Goal: Book appointment/travel/reservation

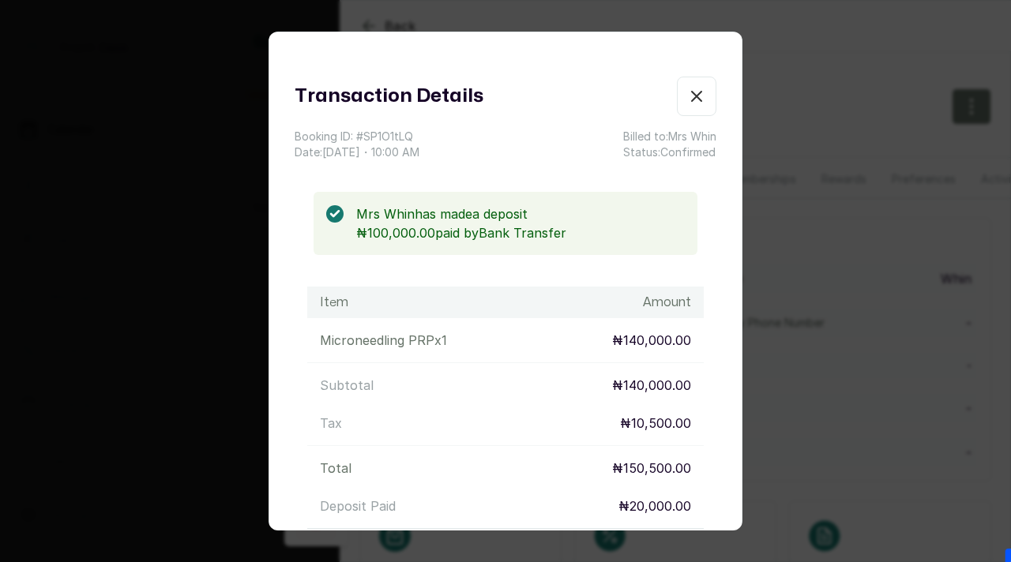
click at [113, 314] on div "Transaction Details Booking ID: # SP1O1tLQ Date: [DATE] ・ 10:00 AM Billed to: M…" at bounding box center [505, 281] width 1011 height 562
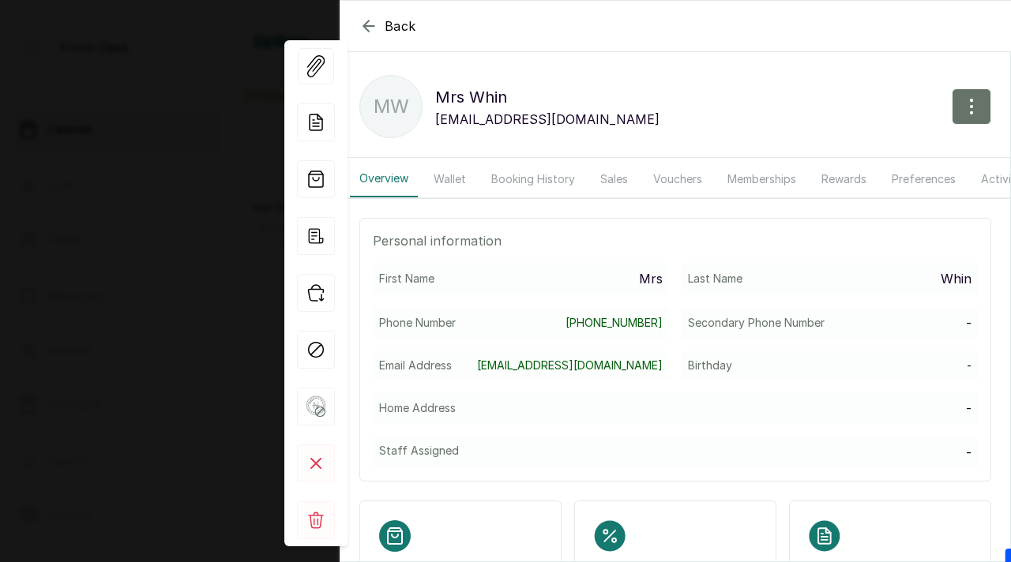
click at [178, 284] on div "Back Mrs [PERSON_NAME] MW Mrs [PERSON_NAME] [PERSON_NAME][EMAIL_ADDRESS][DOMAIN…" at bounding box center [505, 281] width 1011 height 562
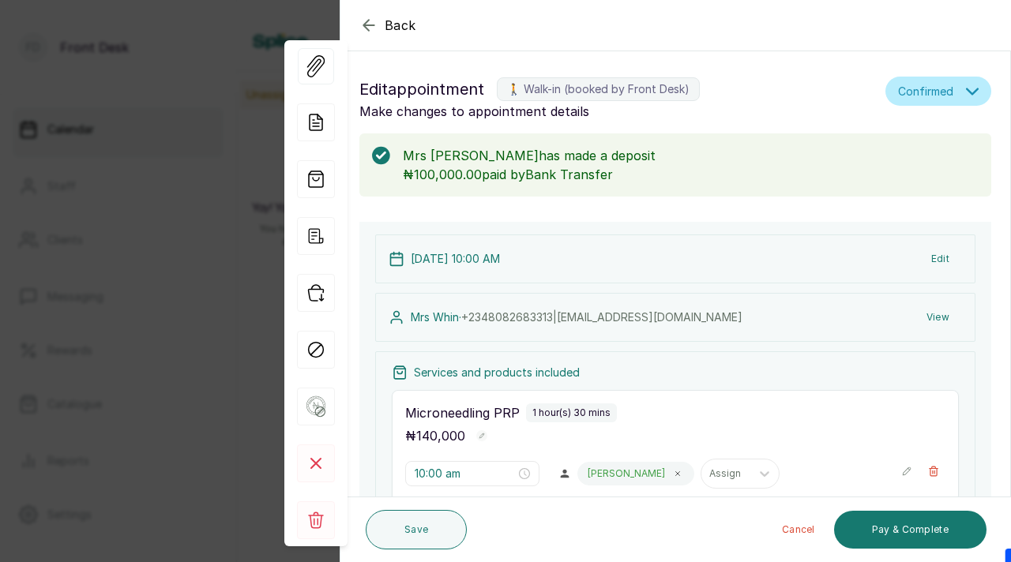
click at [197, 265] on div "Back Appointment Details Edit appointment 🚶 Walk-in (booked by Front Desk) Make…" at bounding box center [505, 281] width 1011 height 562
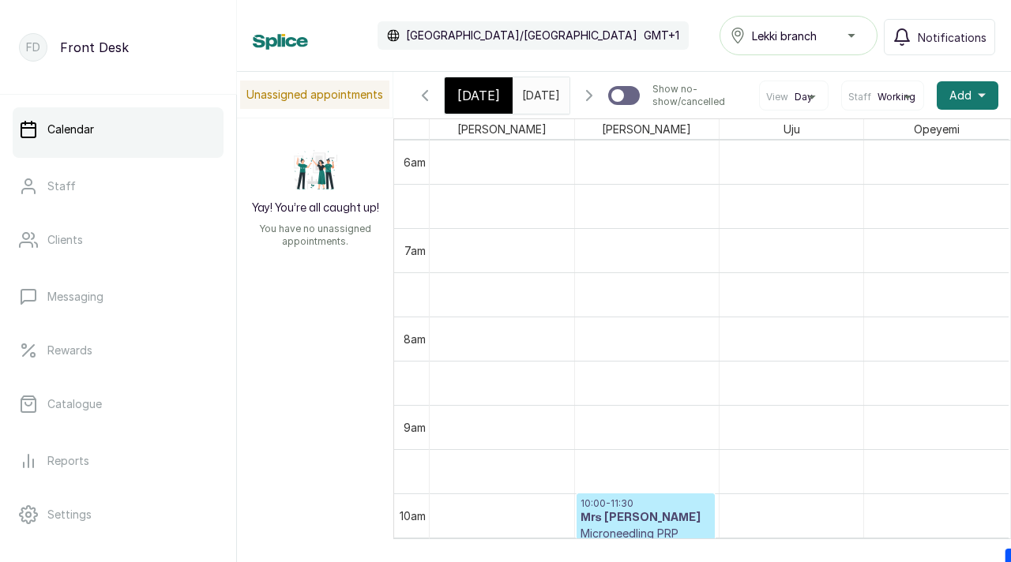
click at [554, 83] on span at bounding box center [554, 91] width 30 height 27
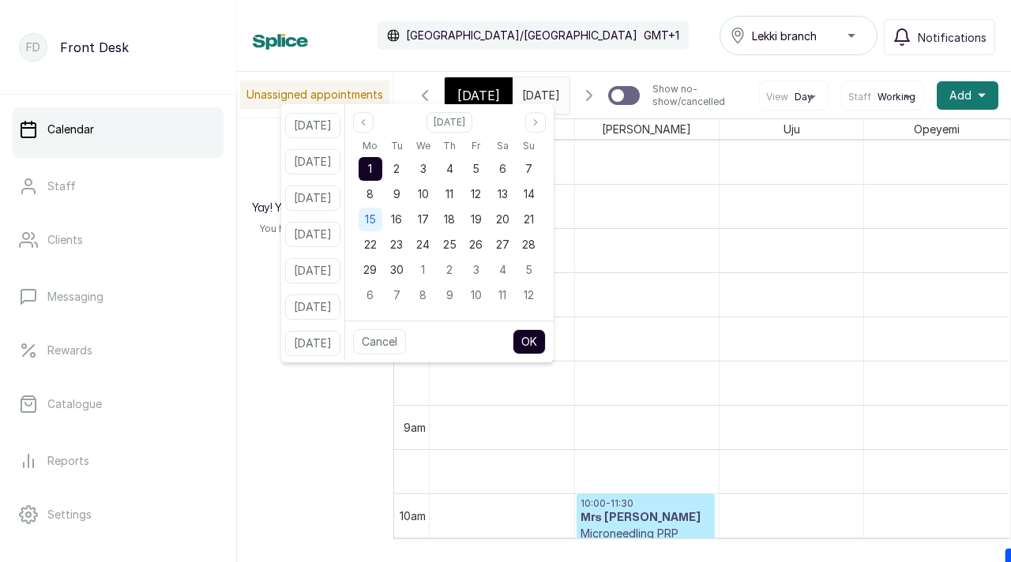
click at [382, 226] on div "15" at bounding box center [371, 220] width 24 height 24
click at [546, 342] on button "OK" at bounding box center [529, 341] width 33 height 25
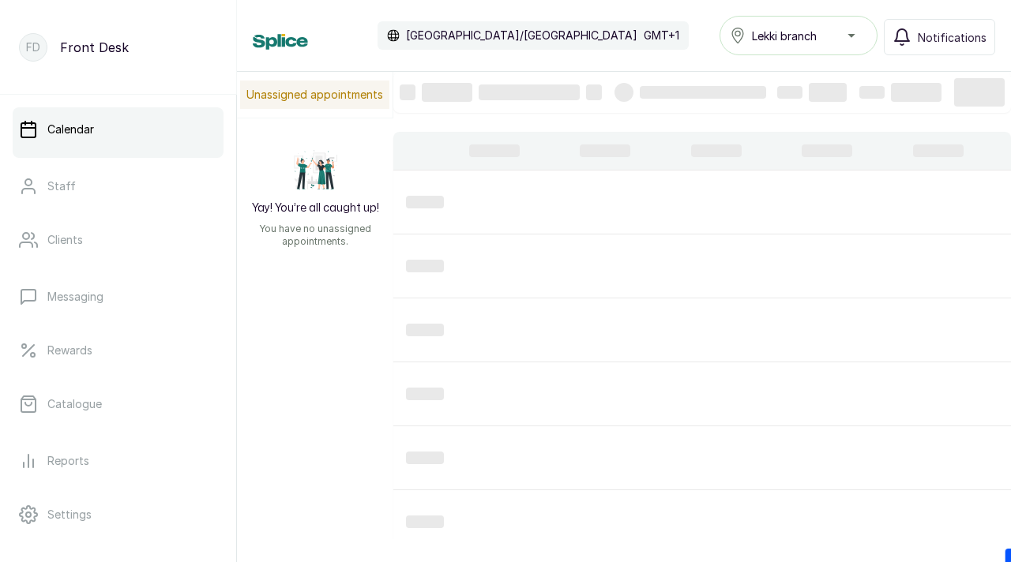
type input "[DATE]"
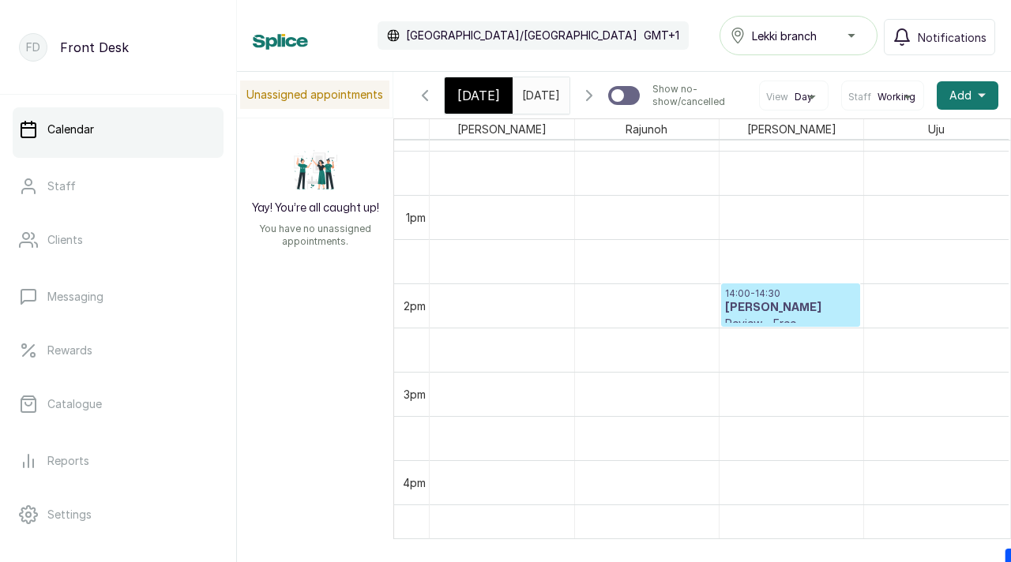
scroll to position [1117, 0]
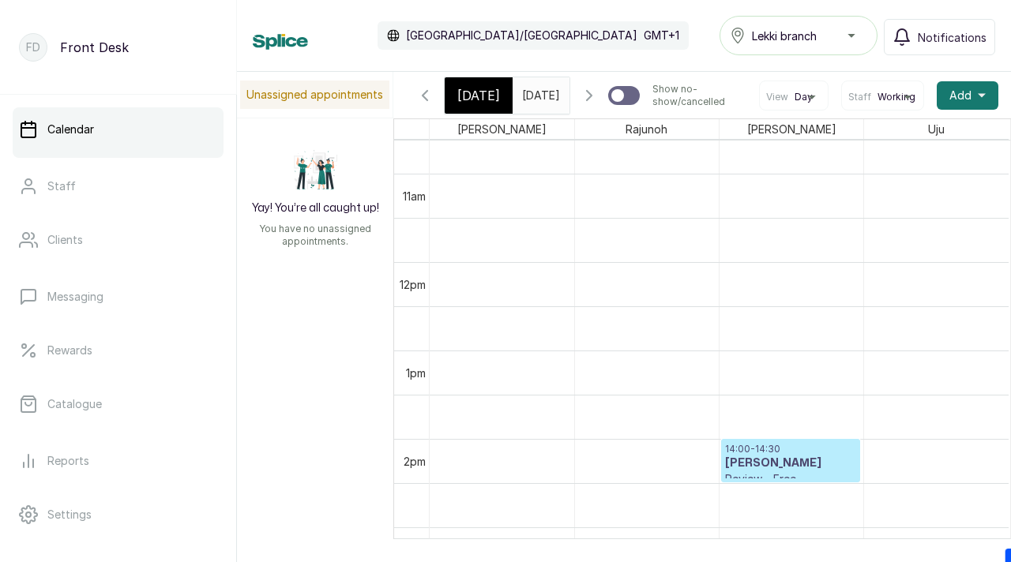
click at [779, 471] on h3 "[PERSON_NAME]" at bounding box center [790, 464] width 131 height 16
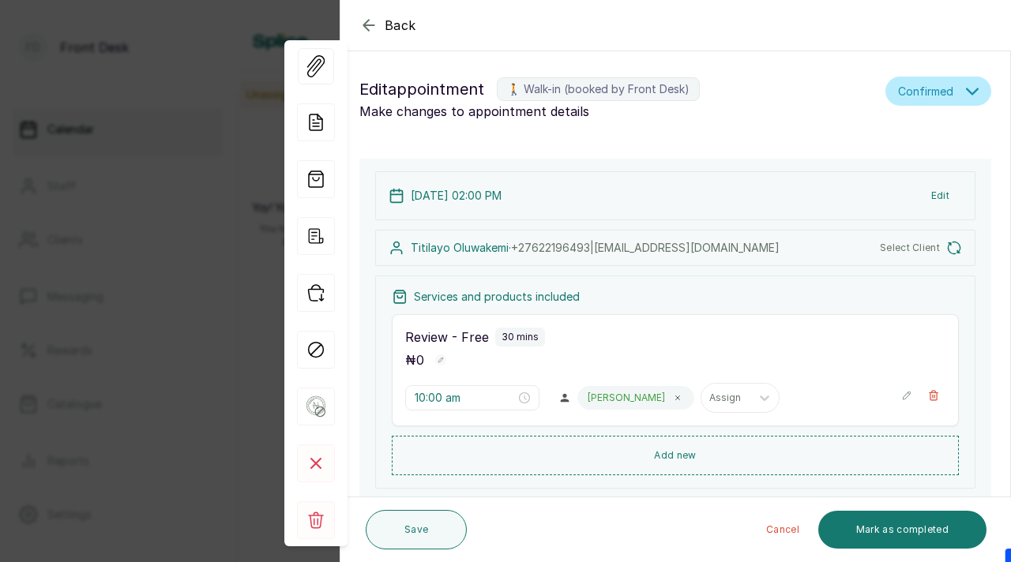
type input "2:00 pm"
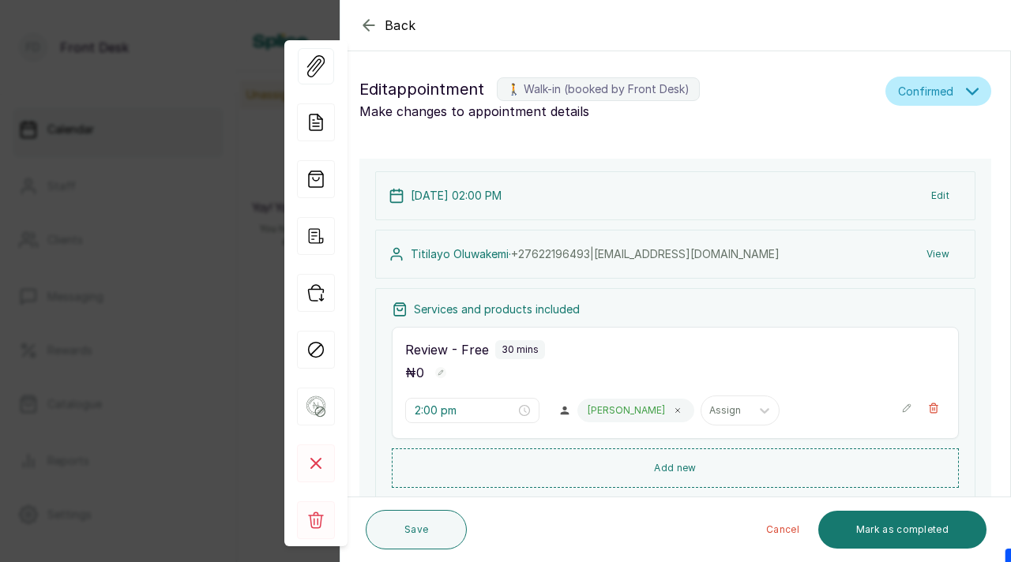
click at [935, 254] on button "View" at bounding box center [938, 254] width 48 height 28
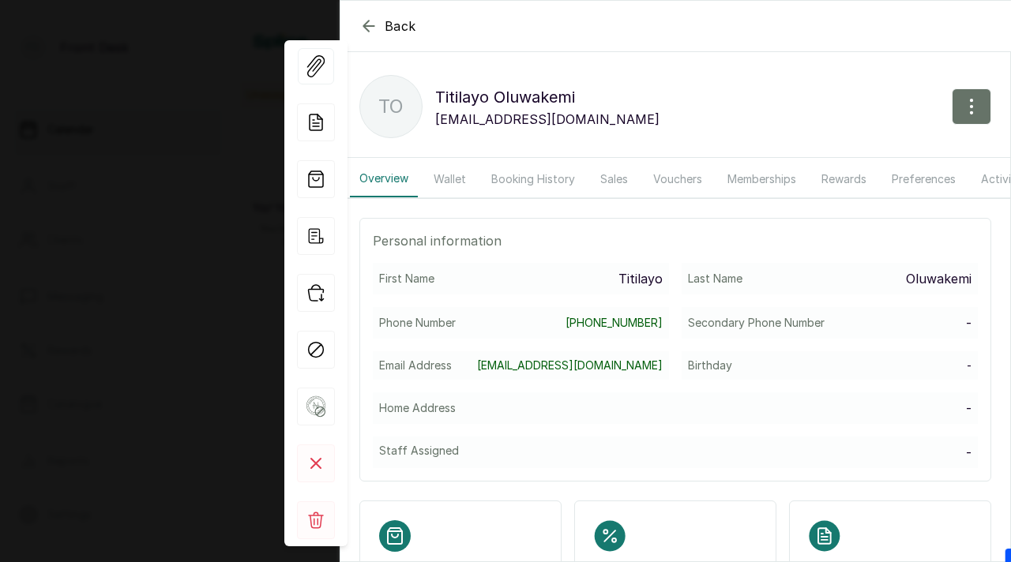
click at [536, 183] on button "Booking History" at bounding box center [533, 179] width 103 height 36
